Goal: Transaction & Acquisition: Purchase product/service

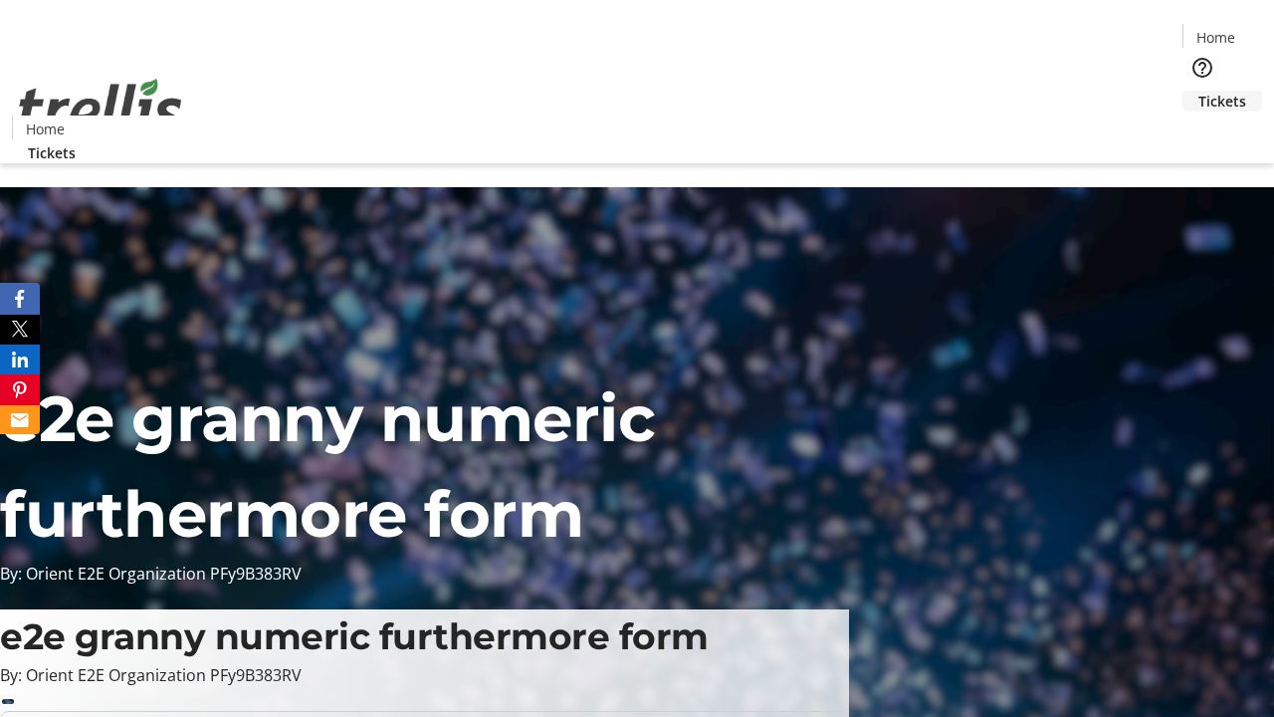
click at [1198, 91] on span "Tickets" at bounding box center [1222, 101] width 48 height 21
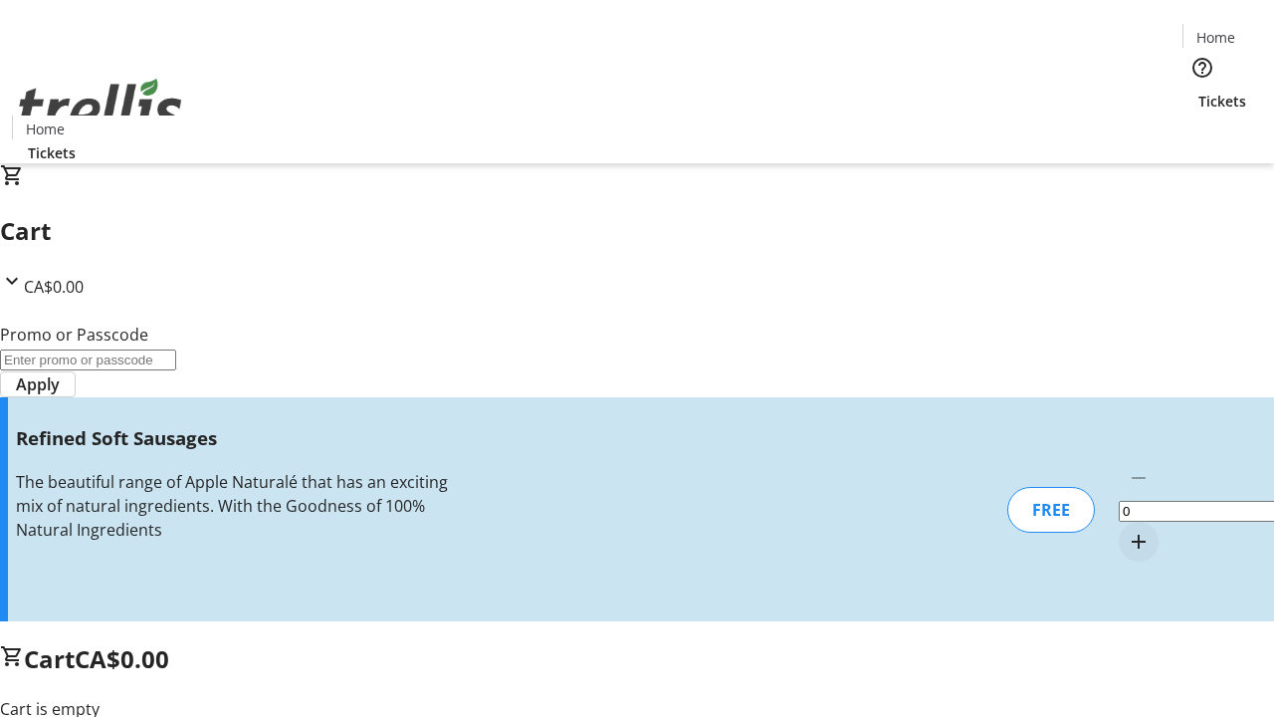
click at [1127, 530] on mat-icon "Increment by one" at bounding box center [1139, 542] width 24 height 24
type input "1"
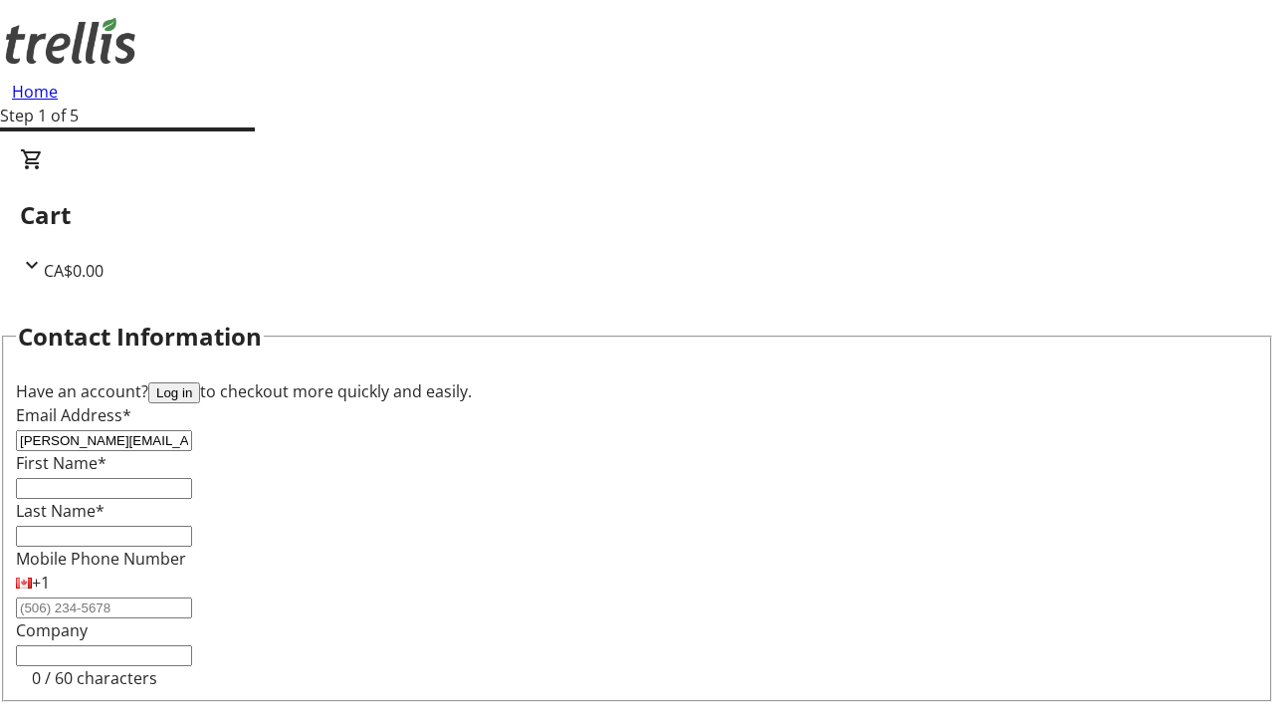
type input "[PERSON_NAME][EMAIL_ADDRESS][DOMAIN_NAME]"
type input "[PERSON_NAME]"
